Goal: Task Accomplishment & Management: Use online tool/utility

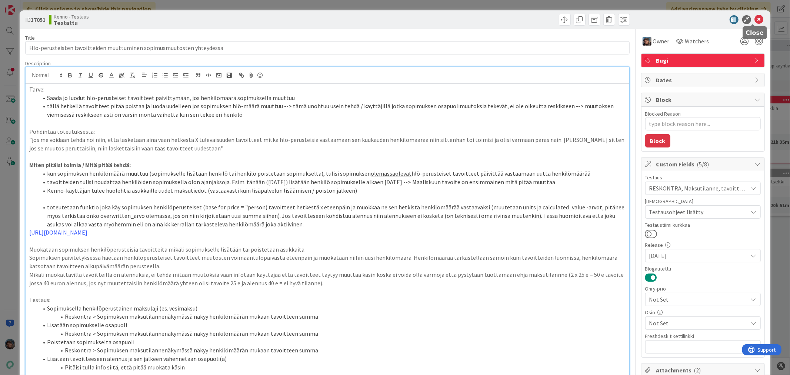
click at [754, 17] on icon at bounding box center [758, 19] width 9 height 9
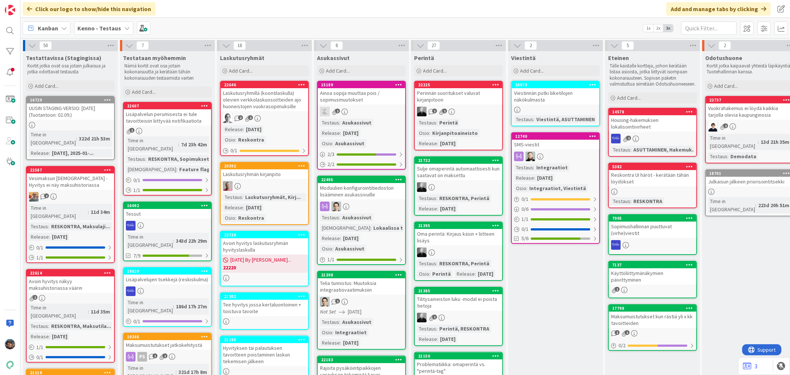
click at [91, 27] on b "Kenno - Testaus" at bounding box center [99, 27] width 44 height 7
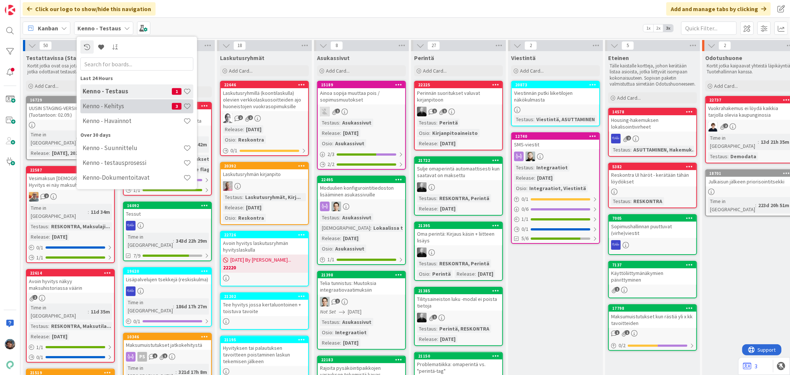
click at [108, 106] on h4 "Kenno - Kehitys" at bounding box center [127, 105] width 89 height 7
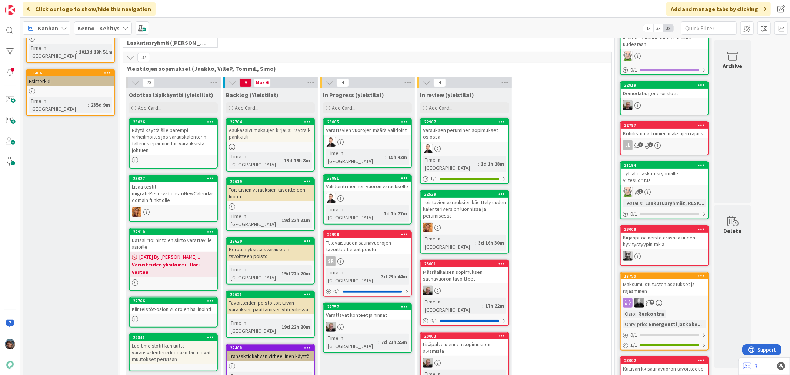
scroll to position [123, 0]
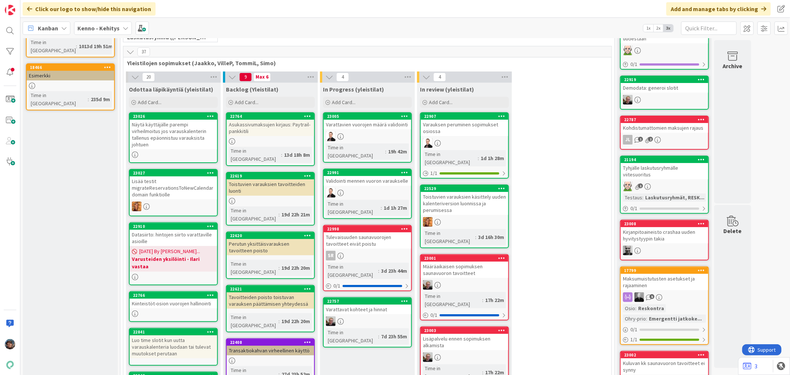
click at [481, 280] on div at bounding box center [463, 285] width 87 height 10
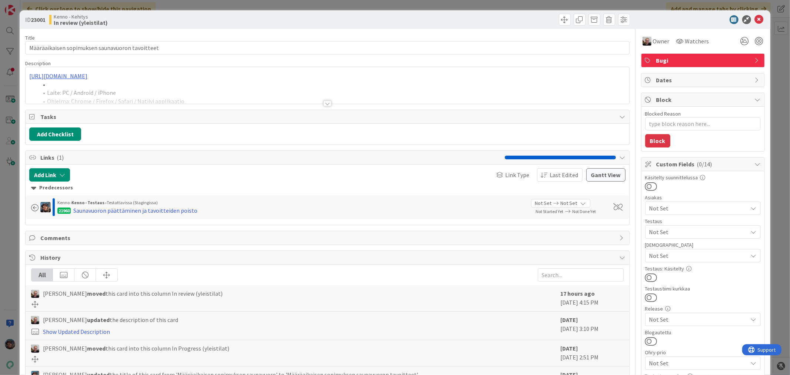
click at [324, 103] on div at bounding box center [327, 103] width 8 height 6
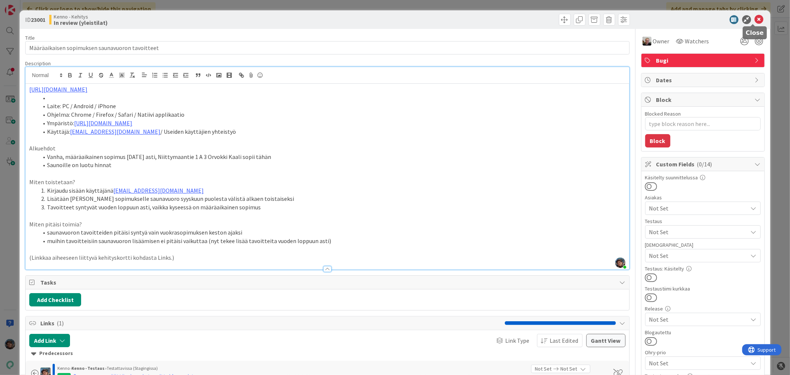
click at [755, 21] on icon at bounding box center [758, 19] width 9 height 9
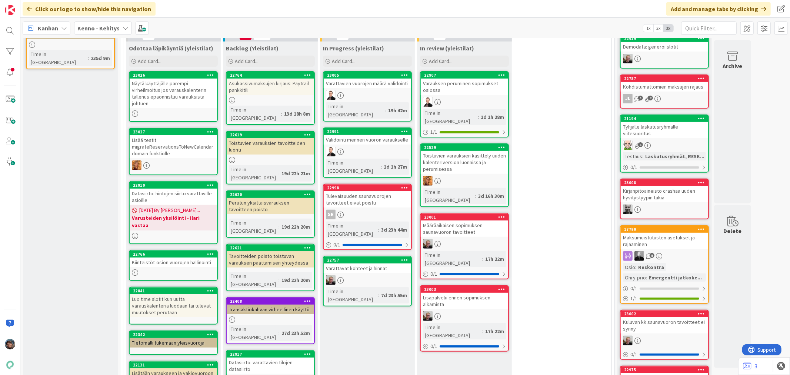
scroll to position [329, 0]
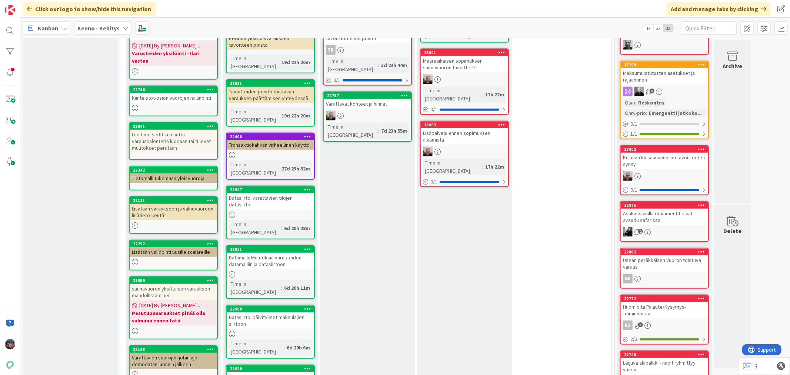
click at [674, 158] on link "23002 Kuluvan kk saunavuoron tavoitteet ei synny 0 / 1" at bounding box center [664, 170] width 89 height 50
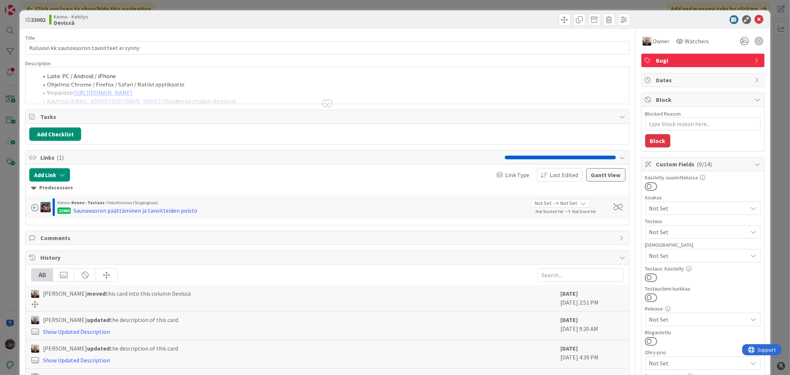
click at [325, 104] on div at bounding box center [327, 103] width 8 height 6
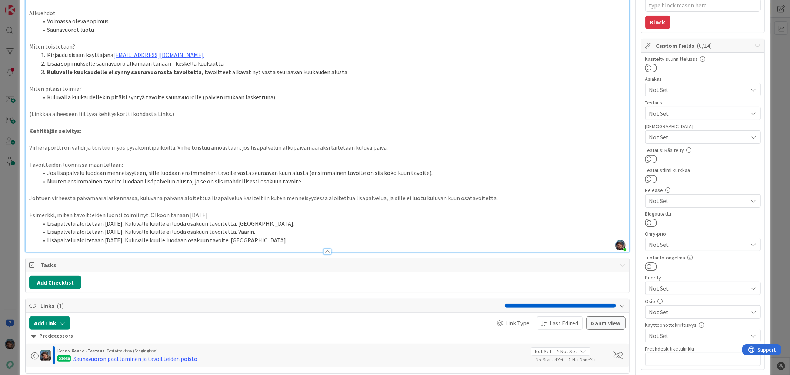
scroll to position [164, 0]
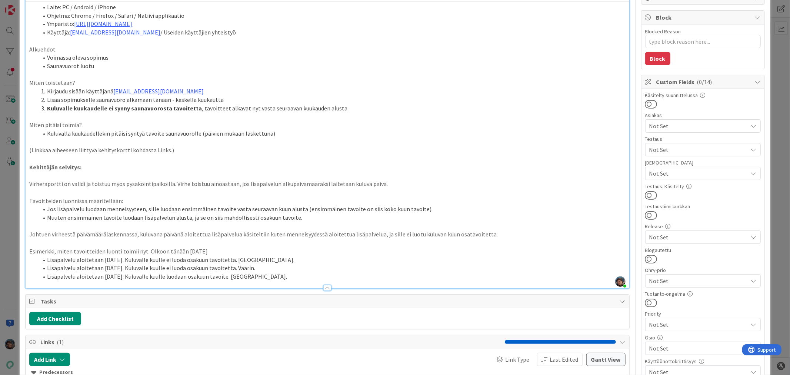
type textarea "x"
